Goal: Navigation & Orientation: Find specific page/section

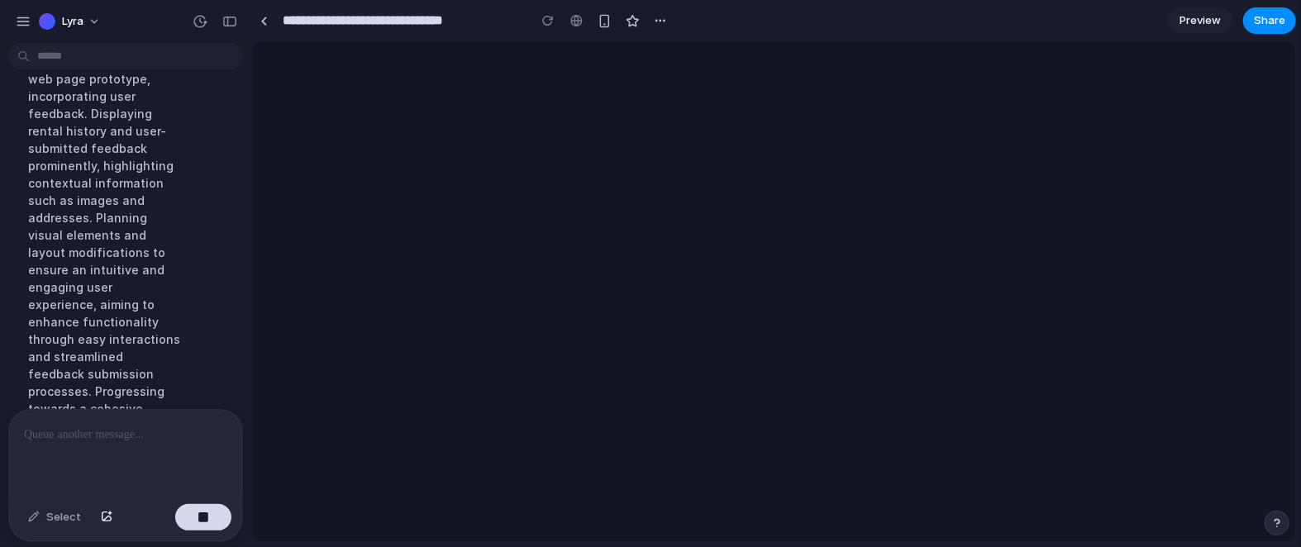
scroll to position [575, 0]
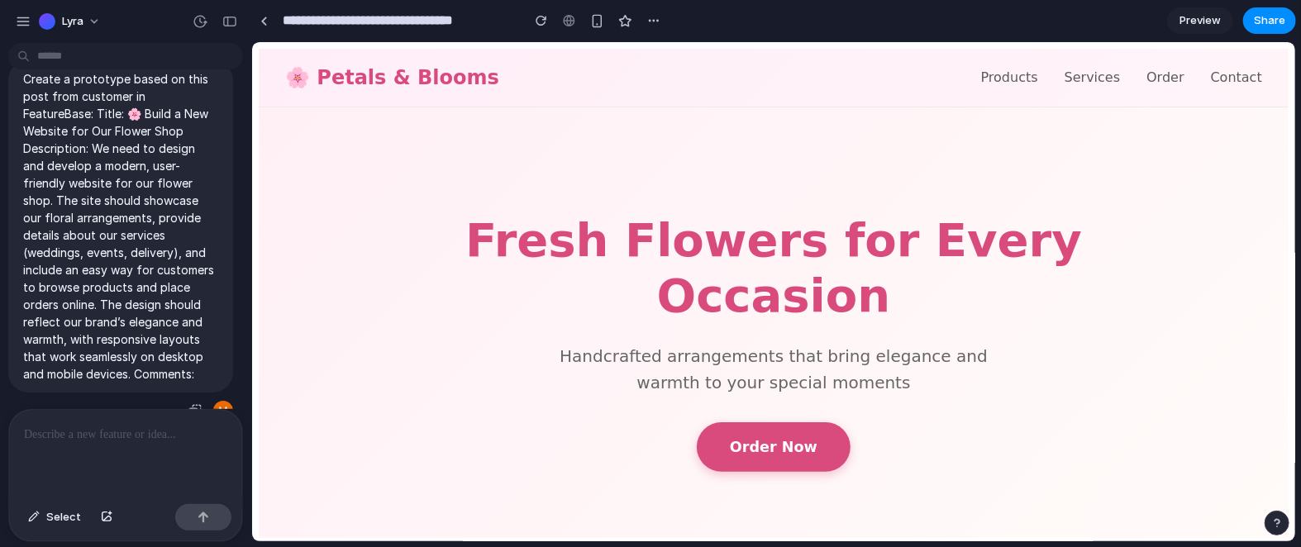
scroll to position [40, 0]
